Goal: Task Accomplishment & Management: Complete application form

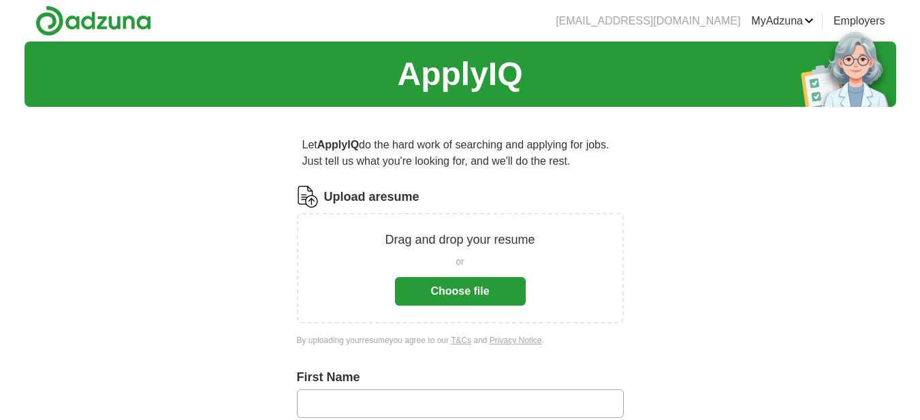
click at [463, 297] on button "Choose file" at bounding box center [460, 291] width 131 height 29
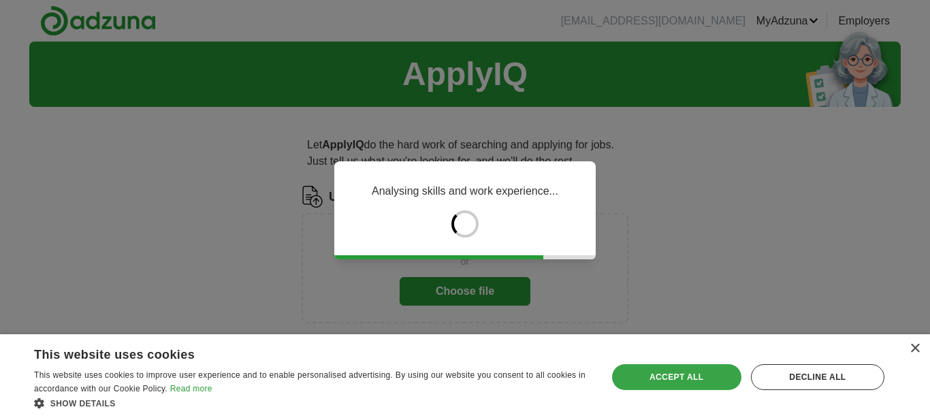
click at [660, 376] on div "Accept all" at bounding box center [676, 377] width 129 height 26
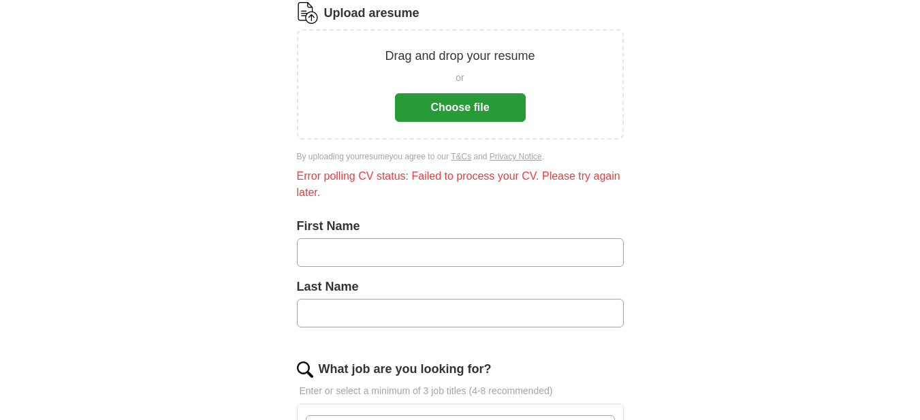
scroll to position [204, 0]
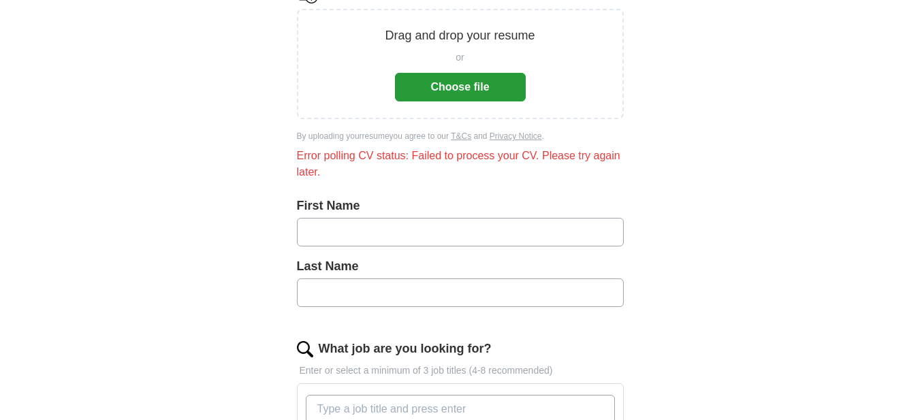
click at [393, 214] on label "First Name" at bounding box center [460, 206] width 327 height 18
click at [384, 233] on input "text" at bounding box center [460, 232] width 327 height 29
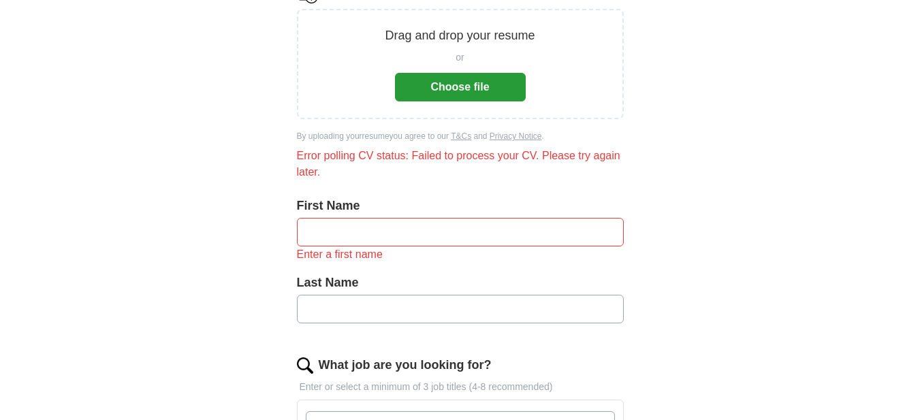
click at [437, 89] on button "Choose file" at bounding box center [460, 87] width 131 height 29
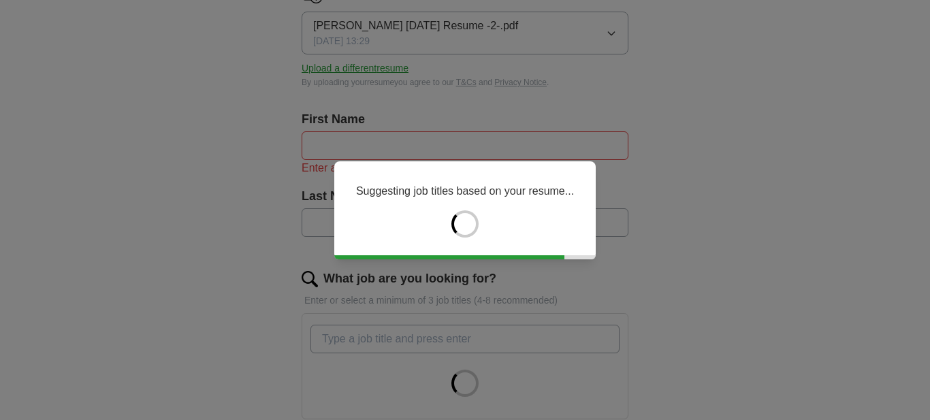
type input "******"
type input "*****"
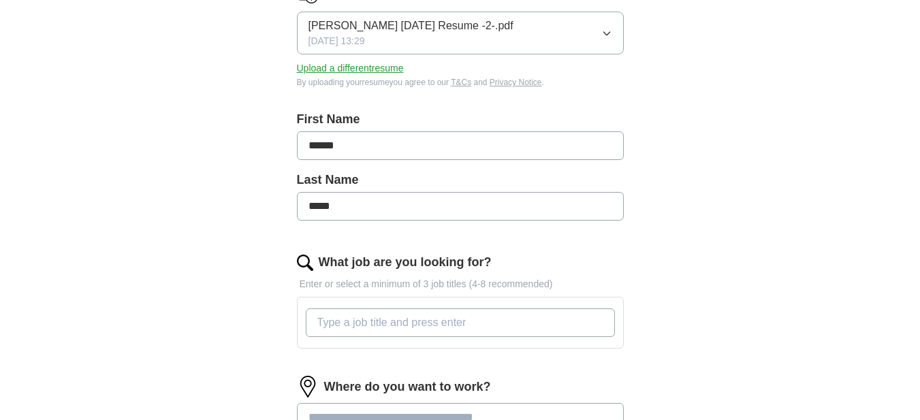
click at [334, 328] on input "What job are you looking for?" at bounding box center [460, 322] width 309 height 29
click at [333, 319] on input "What job are you looking for?" at bounding box center [460, 322] width 309 height 29
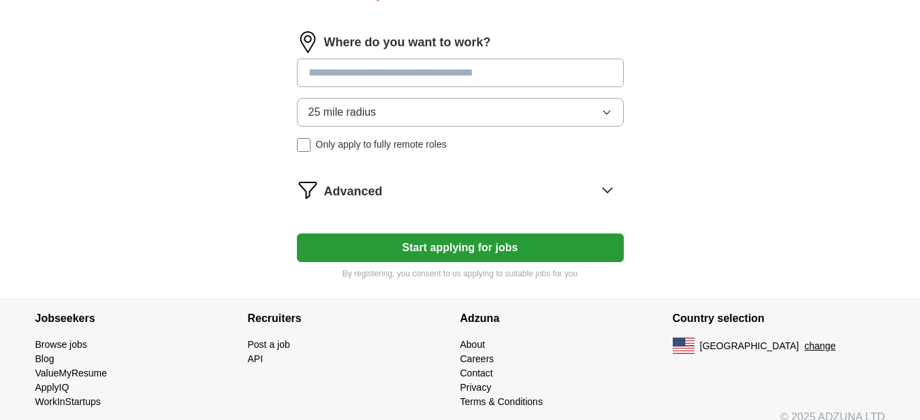
scroll to position [581, 0]
